Goal: Navigation & Orientation: Find specific page/section

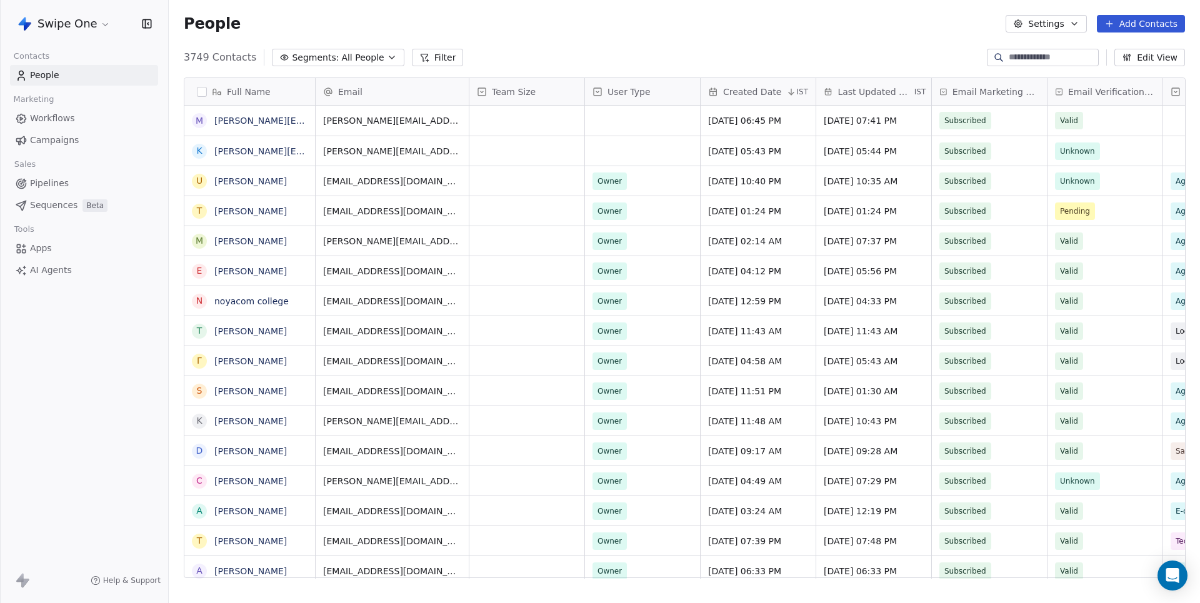
click at [105, 23] on html "Swipe One Contacts People Marketing Workflows Campaigns Sales Pipelines Sequenc…" at bounding box center [600, 301] width 1200 height 603
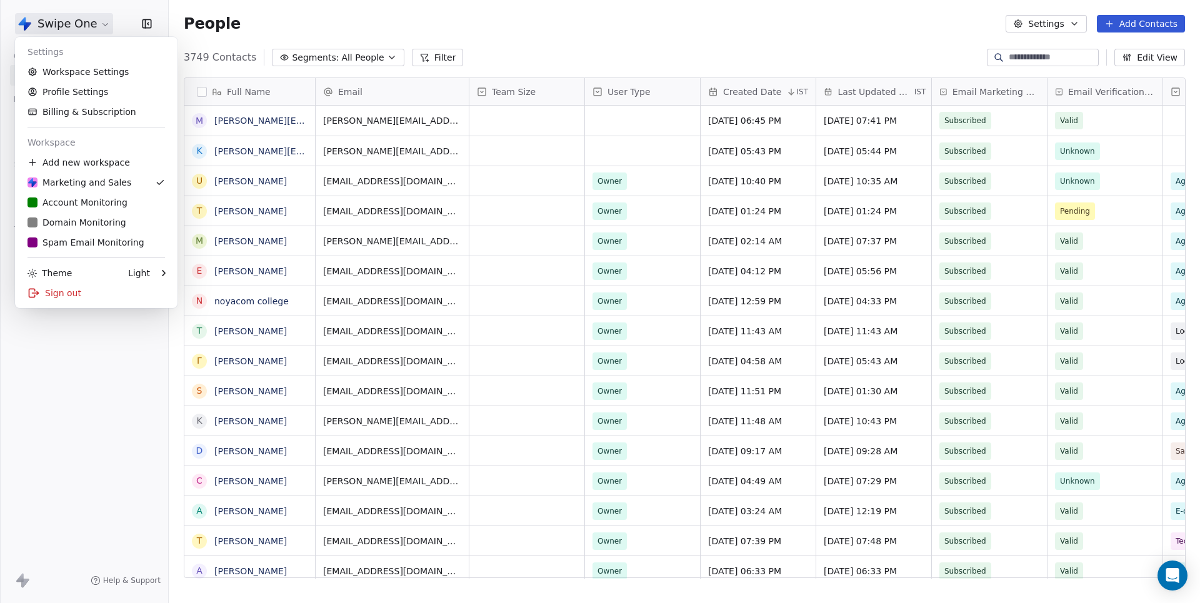
scroll to position [531, 1031]
click at [71, 248] on div "S Spam Email Monitoring" at bounding box center [86, 242] width 117 height 13
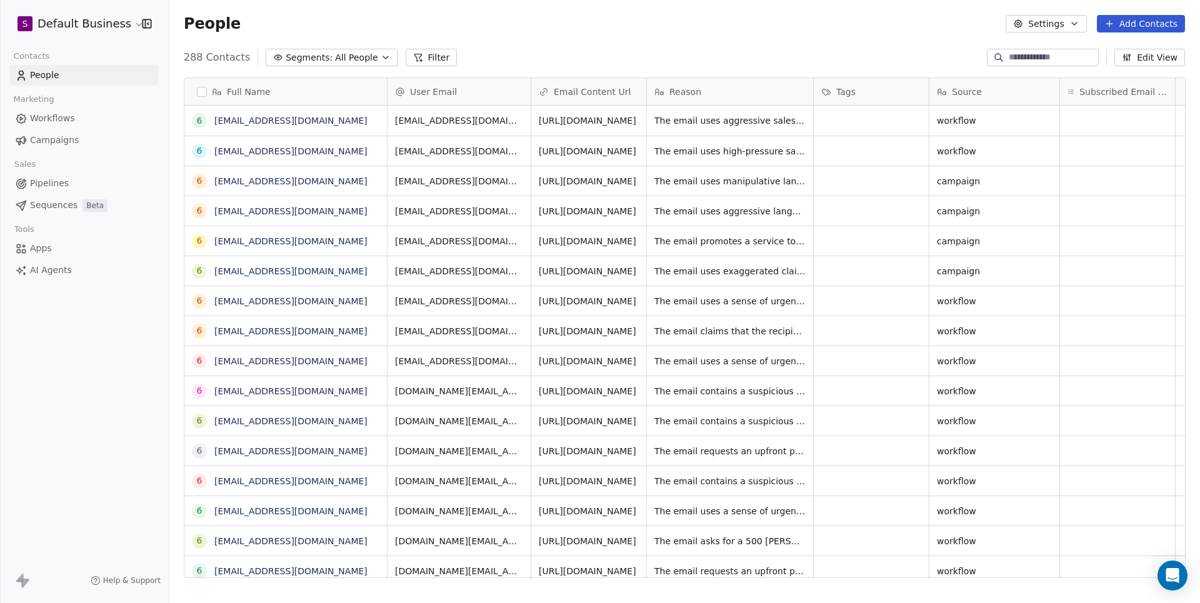
scroll to position [1, 1]
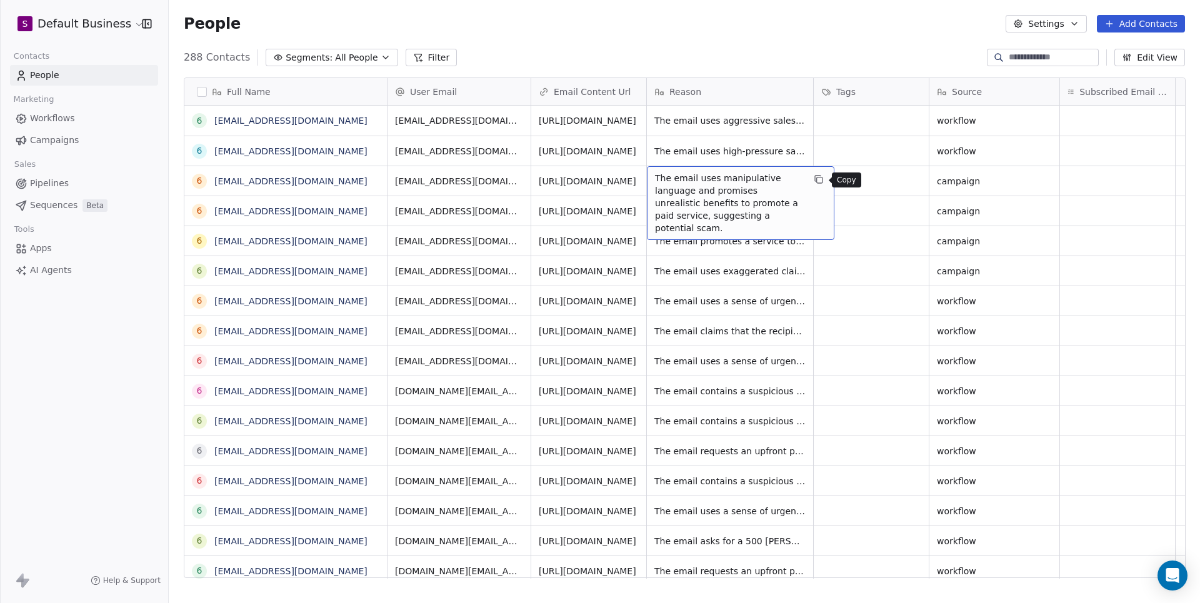
click at [821, 176] on icon "grid" at bounding box center [819, 179] width 10 height 10
click at [629, 38] on div "People Settings Add Contacts" at bounding box center [684, 24] width 1031 height 48
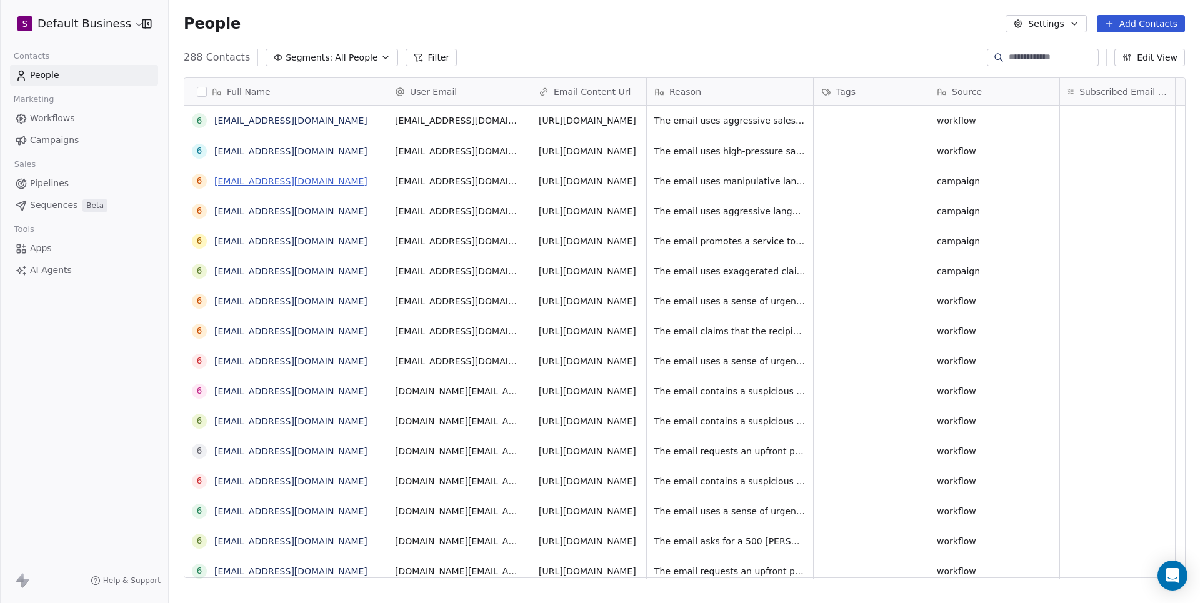
click at [278, 181] on link "689ed3d585315fa2cebf2715@spam.com" at bounding box center [290, 181] width 153 height 10
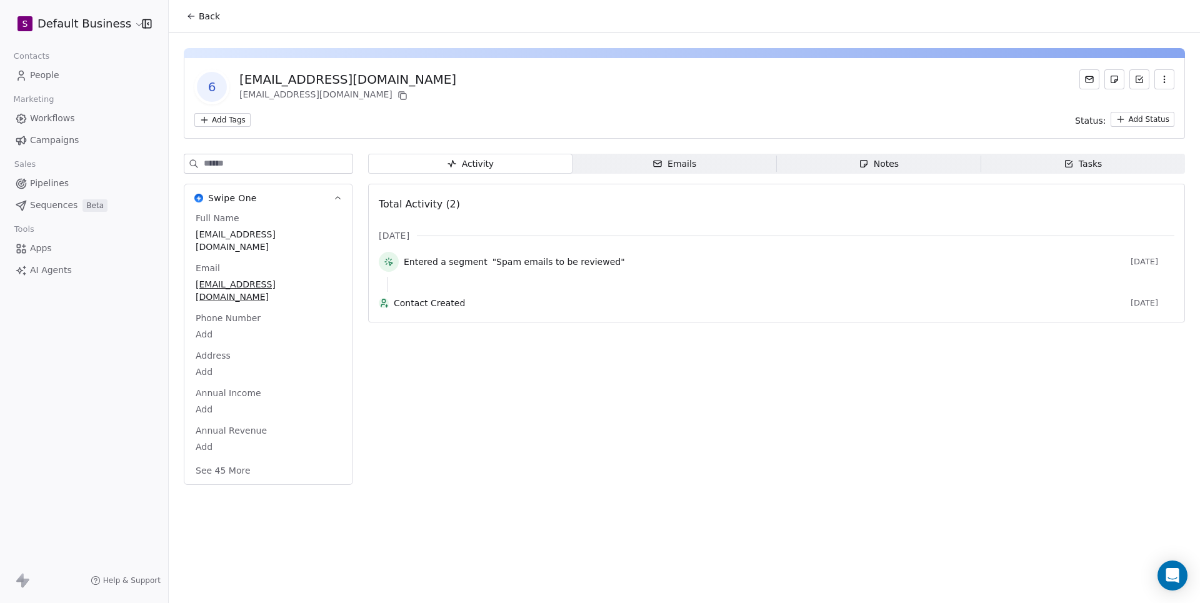
click at [54, 141] on span "Campaigns" at bounding box center [54, 140] width 49 height 13
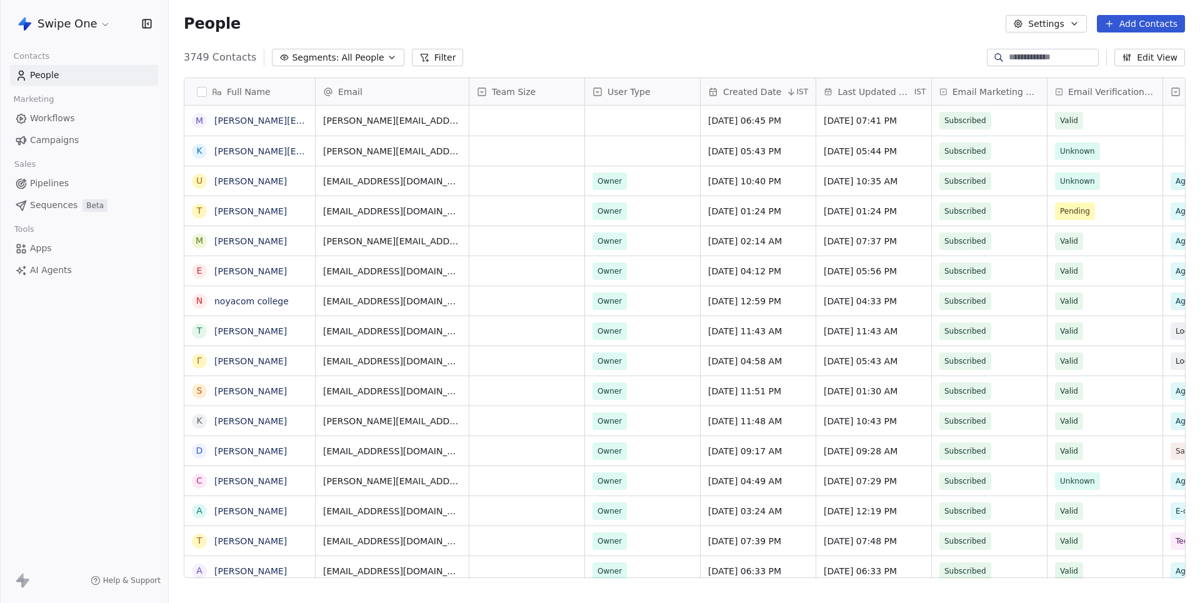
scroll to position [531, 1031]
click at [45, 136] on span "Campaigns" at bounding box center [54, 140] width 49 height 13
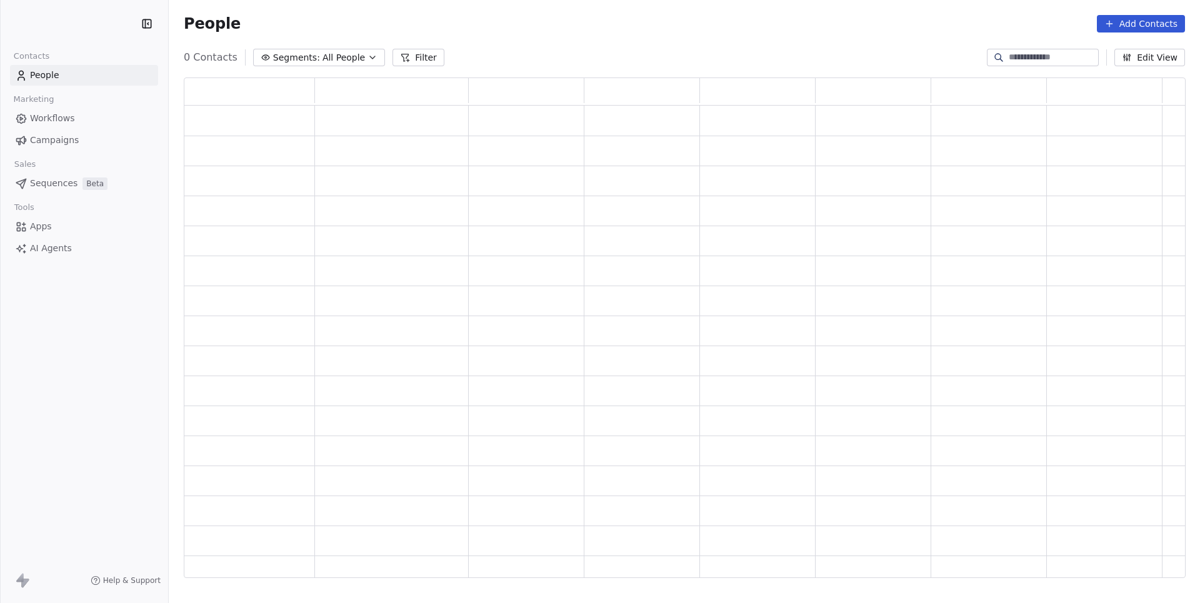
click at [73, 140] on span "Campaigns" at bounding box center [54, 140] width 49 height 13
